Goal: Information Seeking & Learning: Learn about a topic

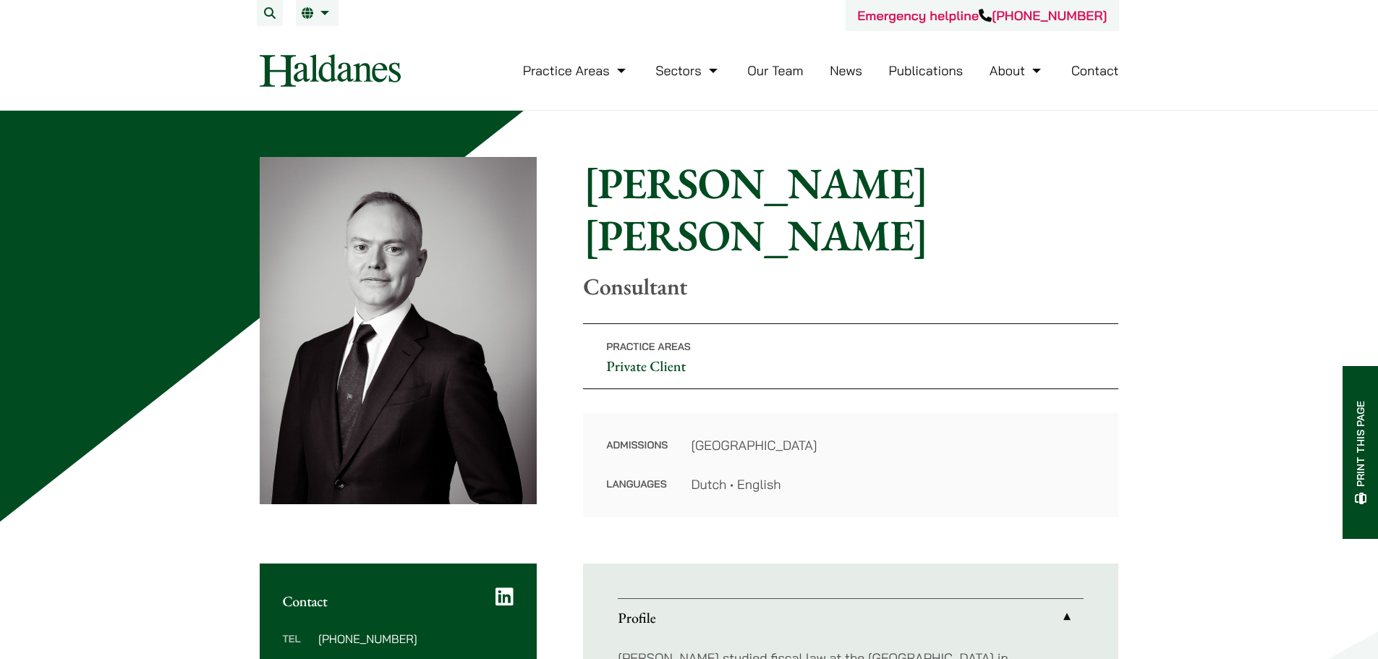
click at [704, 475] on dd "Dutch • English" at bounding box center [893, 485] width 404 height 20
copy dd "Dutch"
click at [794, 450] on dl "Admissions Hong Kong Languages Dutch • English" at bounding box center [850, 464] width 489 height 59
click at [825, 435] on dd "[GEOGRAPHIC_DATA]" at bounding box center [893, 445] width 404 height 20
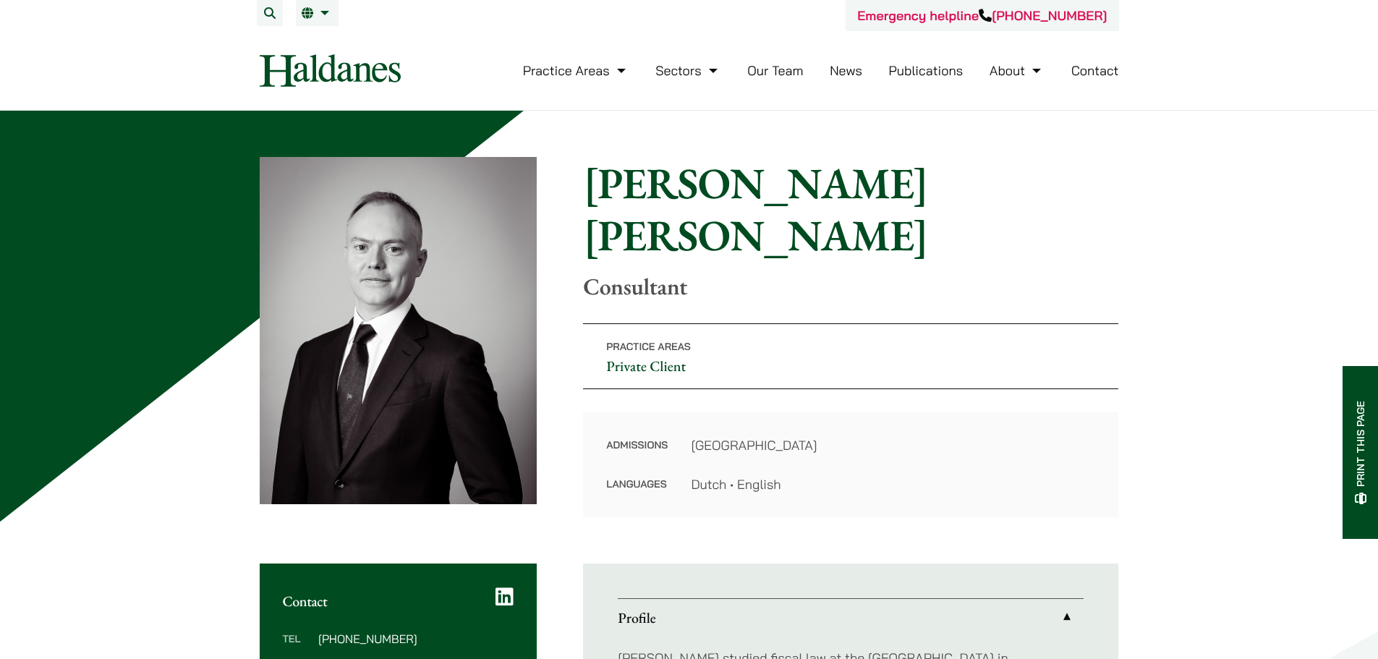
click at [801, 344] on p "Practice Areas Private Client" at bounding box center [850, 356] width 535 height 66
click at [802, 323] on p "Practice Areas Private Client" at bounding box center [850, 356] width 535 height 66
click at [783, 256] on div "Home » Lawyers » [PERSON_NAME] Jan [PERSON_NAME] [PERSON_NAME] Consultant Pract…" at bounding box center [689, 337] width 859 height 360
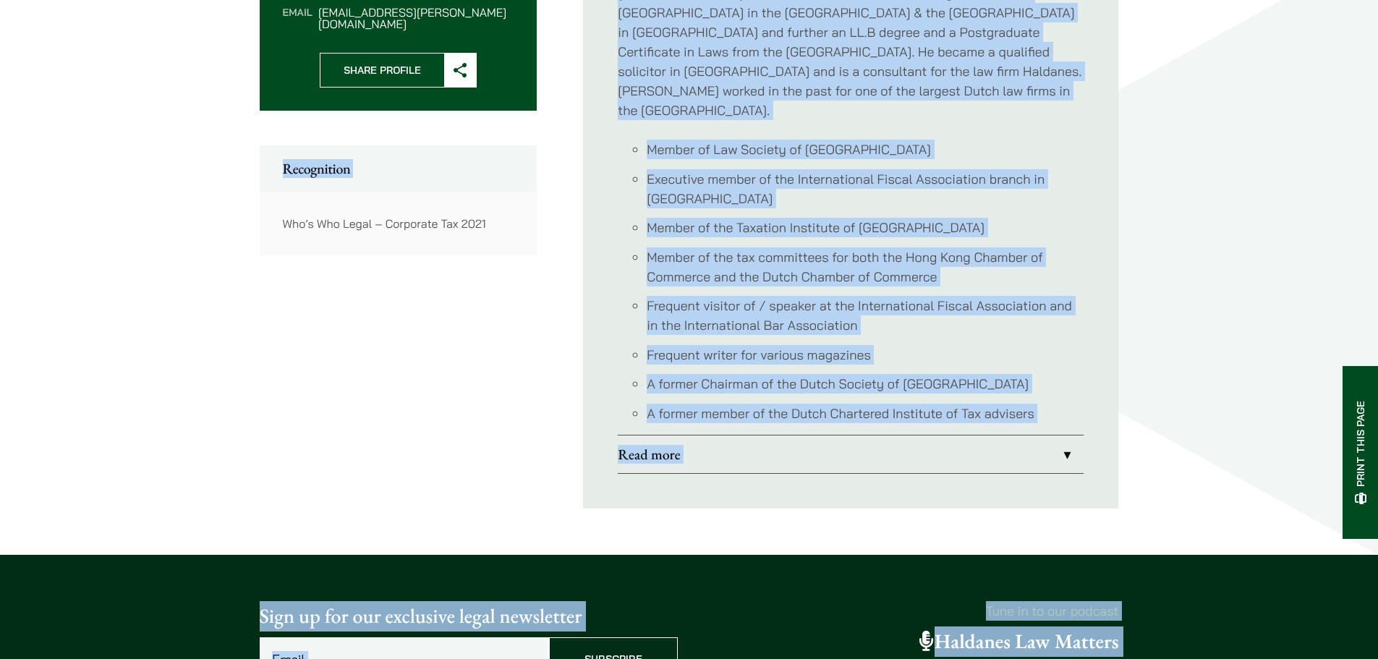
scroll to position [879, 0]
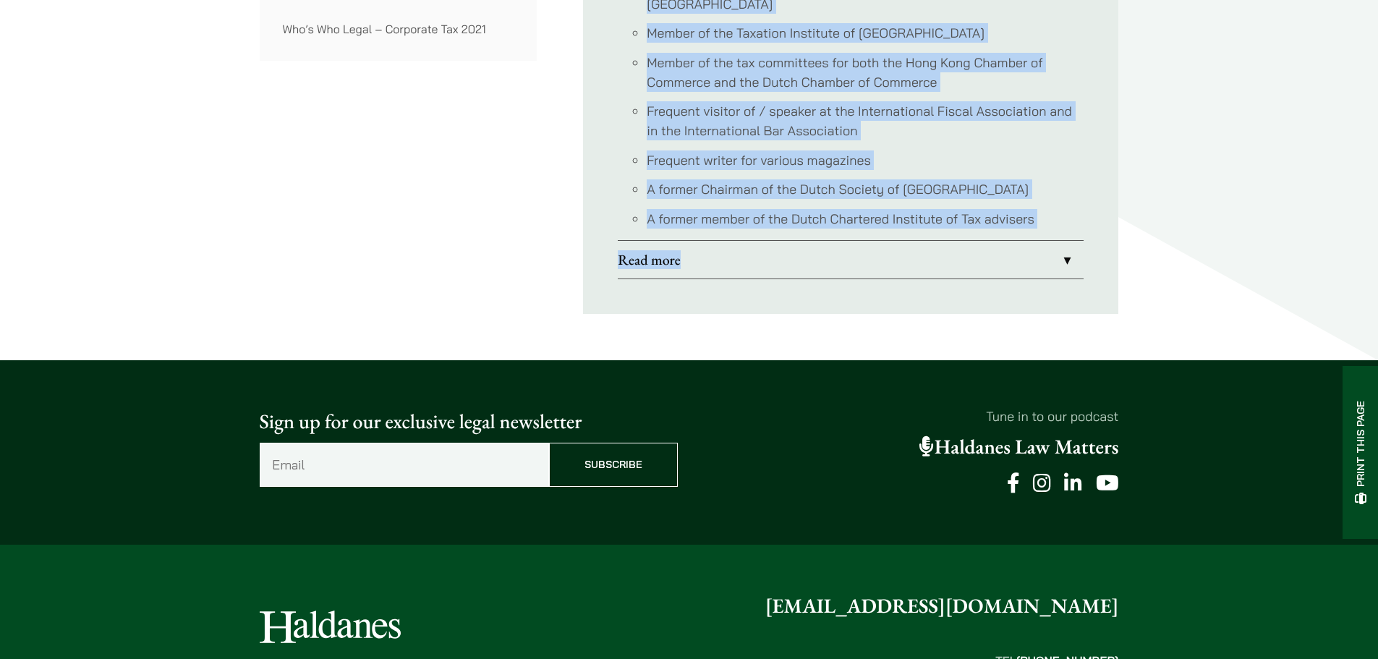
drag, startPoint x: 618, startPoint y: 214, endPoint x: 1023, endPoint y: 236, distance: 404.9
copy ul "[PERSON_NAME] studied fiscal law at the [GEOGRAPHIC_DATA] in [GEOGRAPHIC_DATA].…"
